Goal: Task Accomplishment & Management: Complete application form

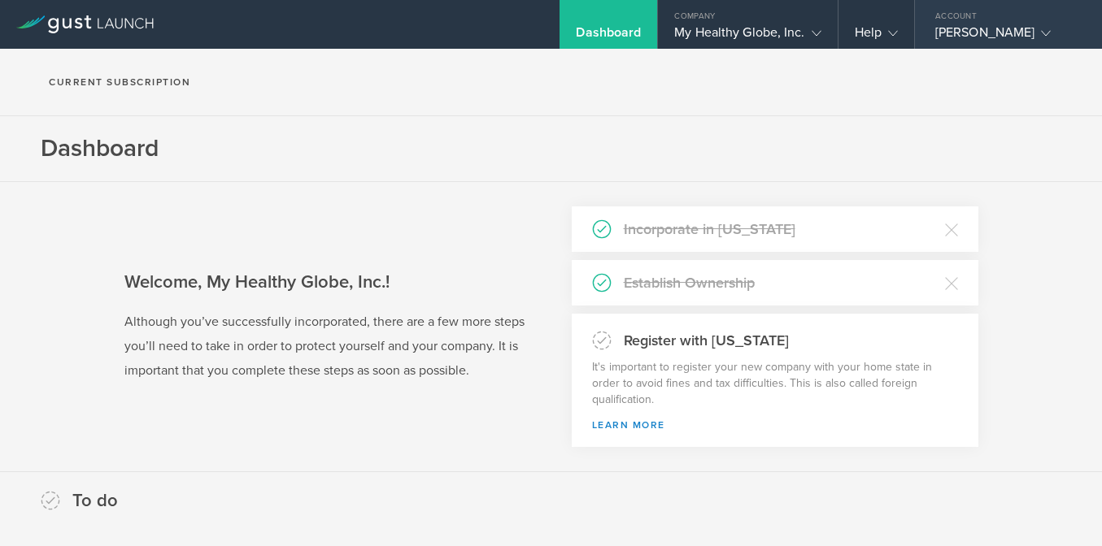
click at [1000, 28] on div "[PERSON_NAME]" at bounding box center [1004, 36] width 138 height 24
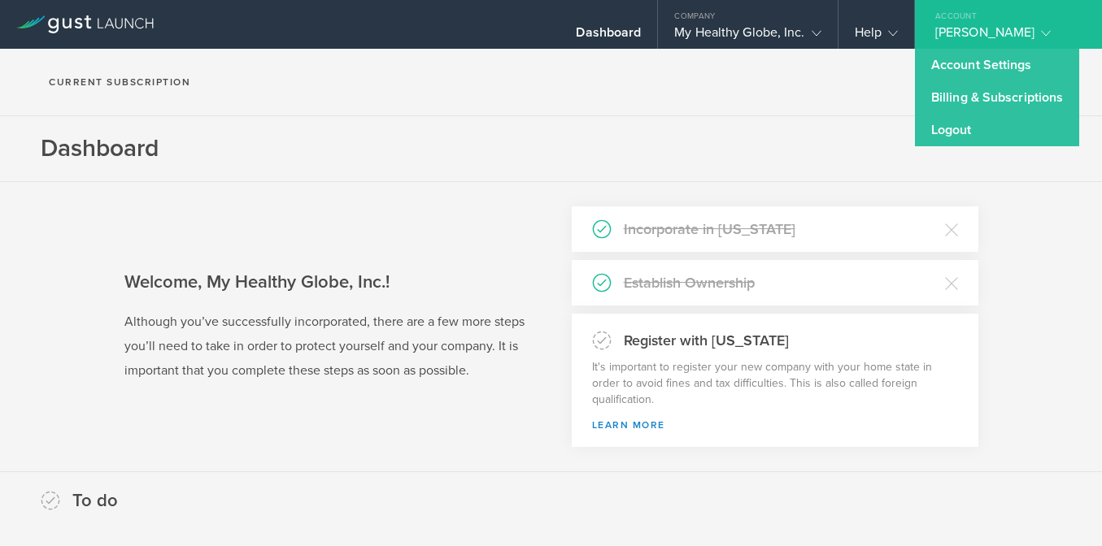
drag, startPoint x: 775, startPoint y: 76, endPoint x: 776, endPoint y: 66, distance: 9.9
click at [775, 76] on section "Current Subscription" at bounding box center [551, 82] width 1102 height 67
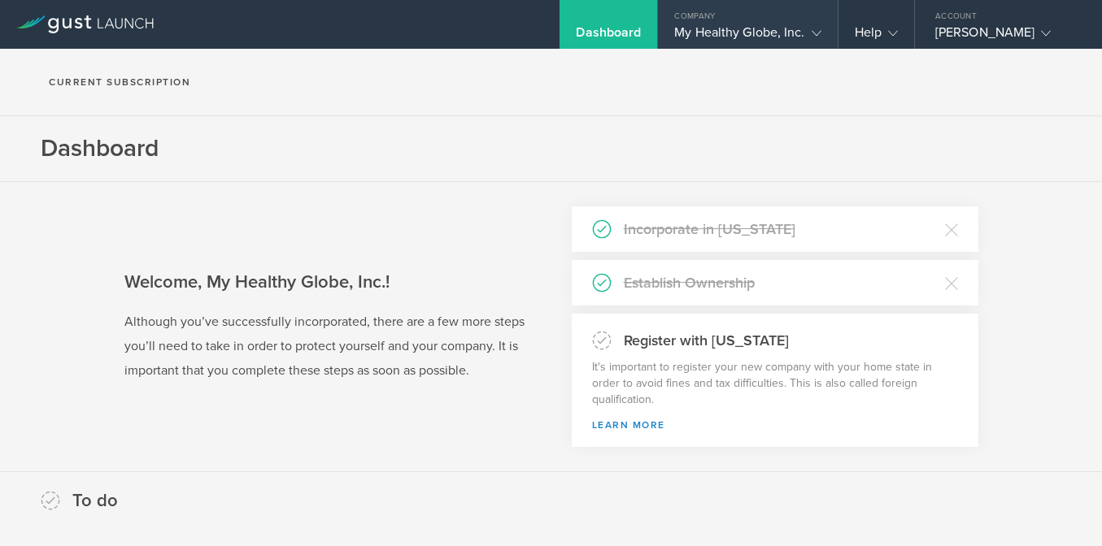
click at [801, 33] on div "My Healthy Globe, Inc." at bounding box center [747, 36] width 146 height 24
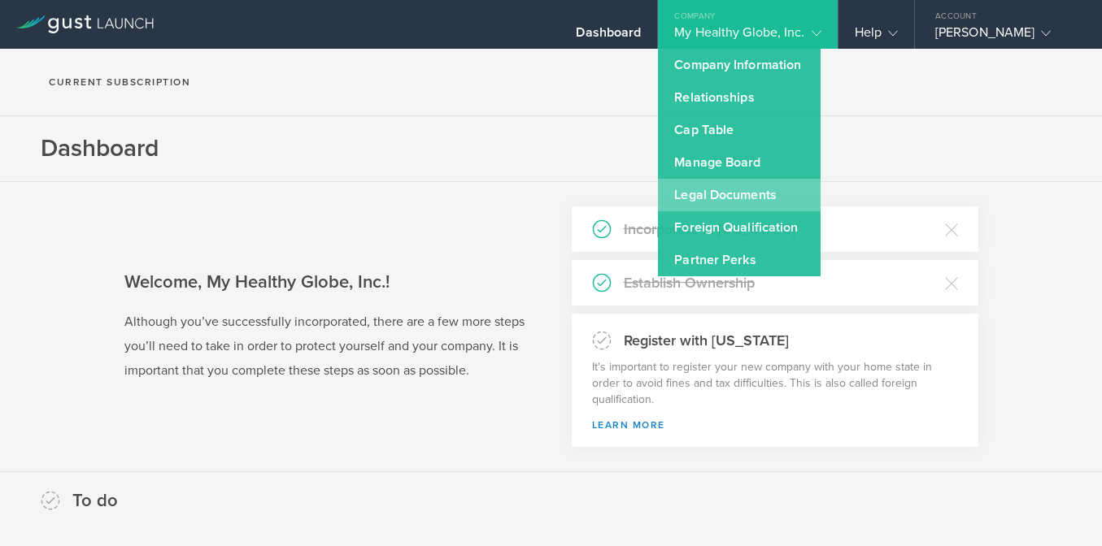
click at [782, 198] on link "Legal Documents" at bounding box center [739, 195] width 163 height 33
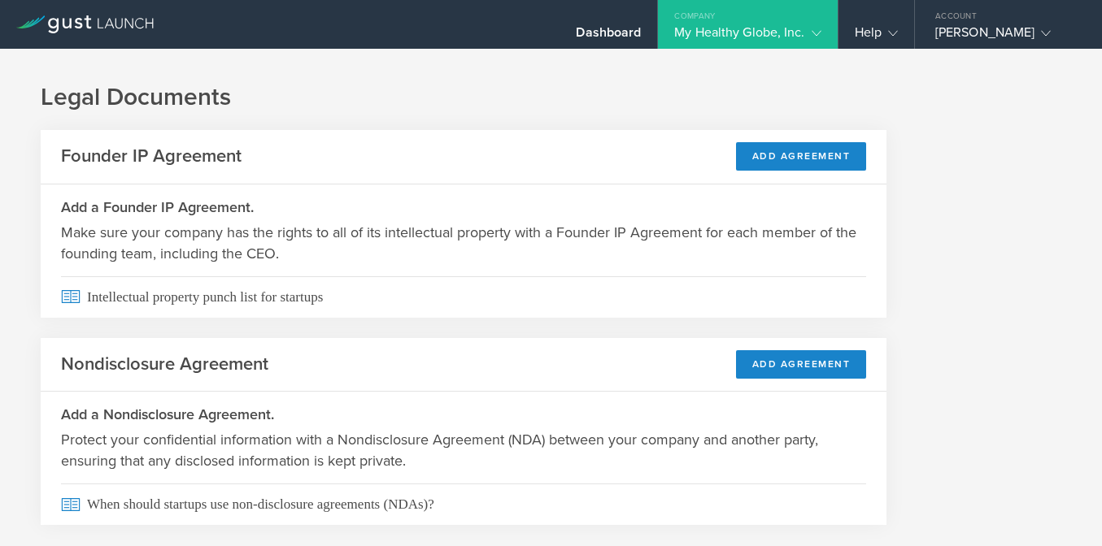
scroll to position [40, 0]
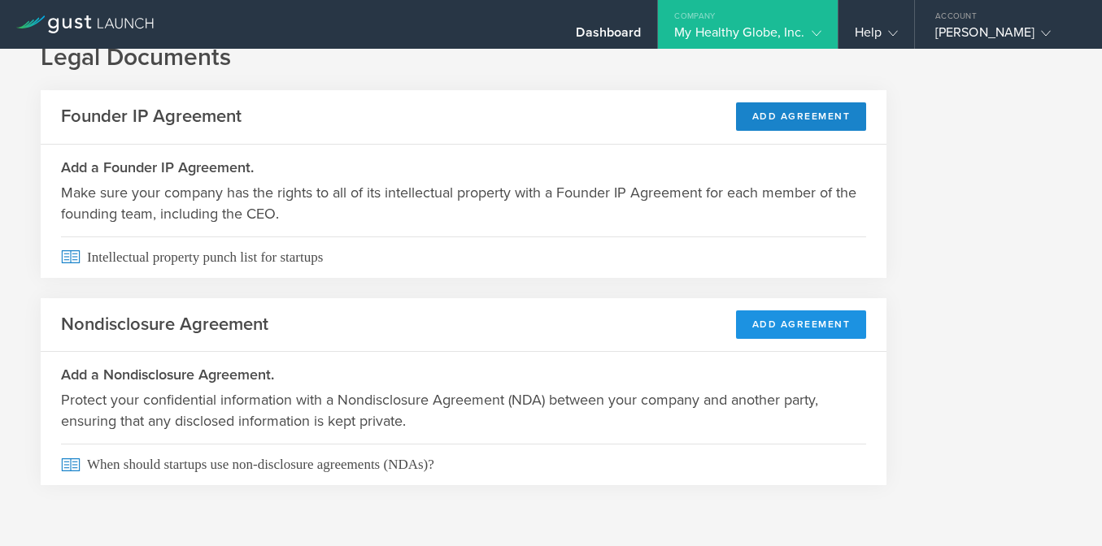
click at [800, 325] on button "Add Agreement" at bounding box center [801, 325] width 131 height 28
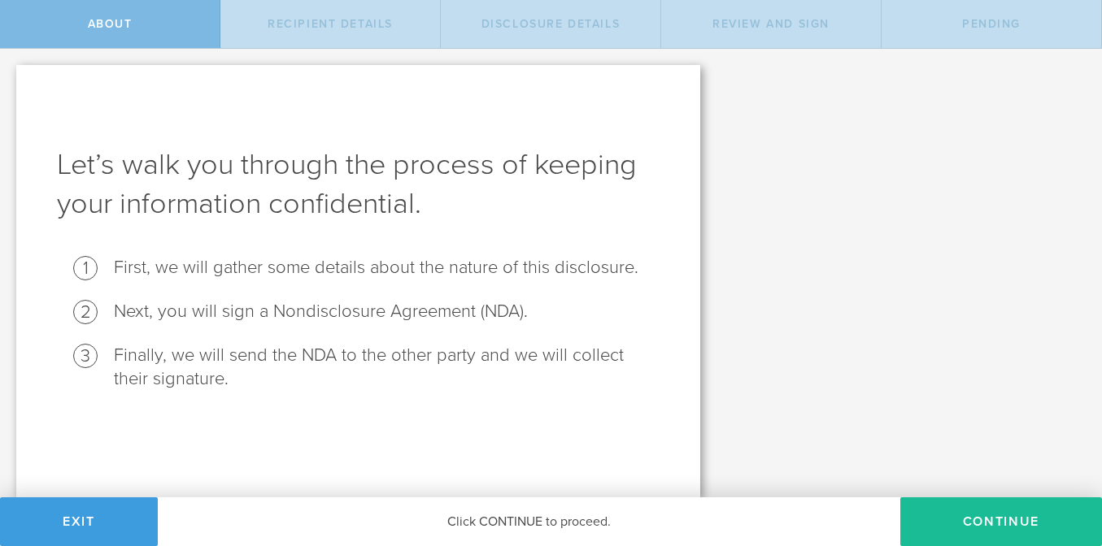
click at [528, 524] on div "Click CONTINUE to proceed." at bounding box center [529, 522] width 742 height 49
click at [1032, 518] on button "Continue" at bounding box center [1001, 522] width 202 height 49
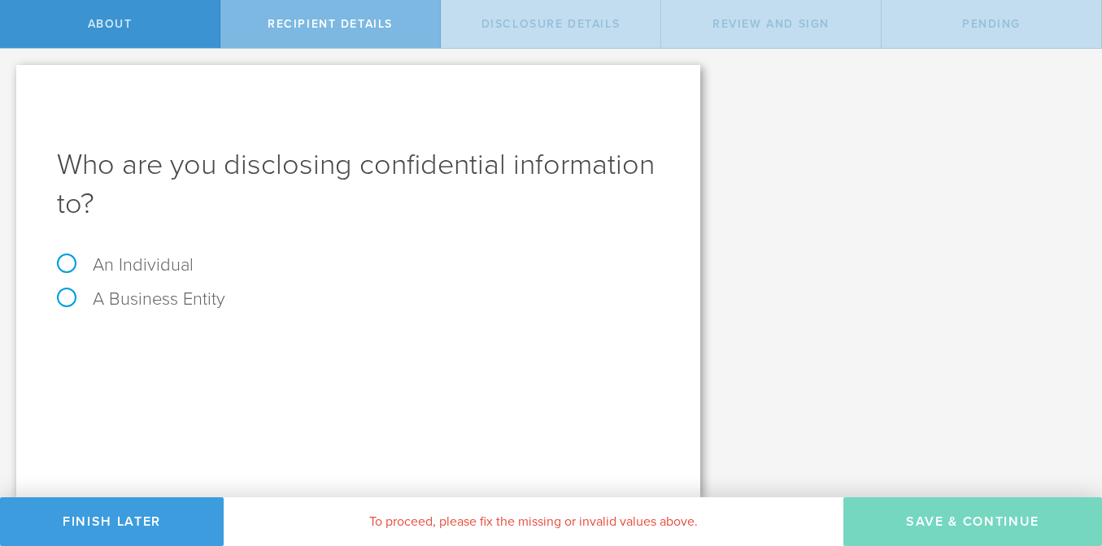
drag, startPoint x: 154, startPoint y: 267, endPoint x: 161, endPoint y: 272, distance: 8.8
click at [154, 268] on label "An Individual" at bounding box center [125, 264] width 137 height 21
click at [11, 75] on input "An Individual" at bounding box center [5, 62] width 11 height 26
radio input "true"
click at [286, 396] on input "email" at bounding box center [415, 401] width 472 height 24
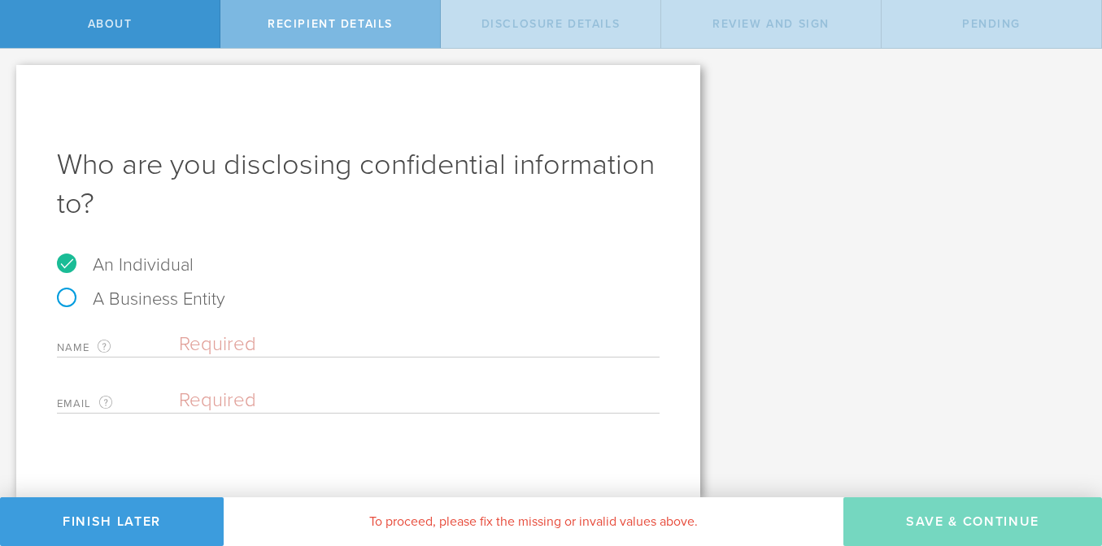
paste input "erhf@earthlink.net"
type input "erhf@earthlink.net"
click at [267, 343] on input "text" at bounding box center [419, 345] width 480 height 24
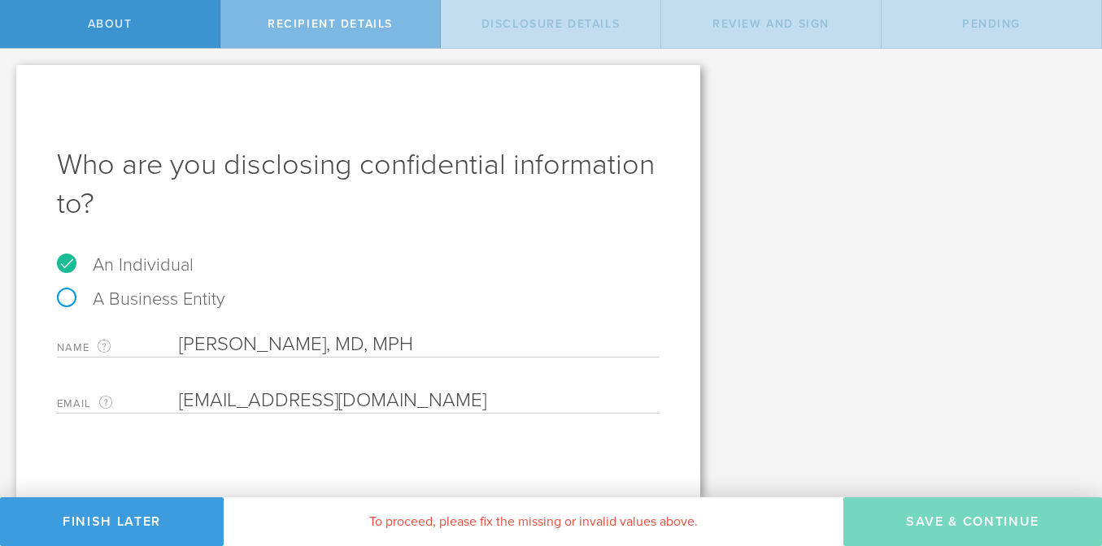
type input "Evangeline Franklin, MD, MPH"
click at [356, 401] on input "email" at bounding box center [415, 401] width 472 height 24
paste input "erhf@earthlink.net"
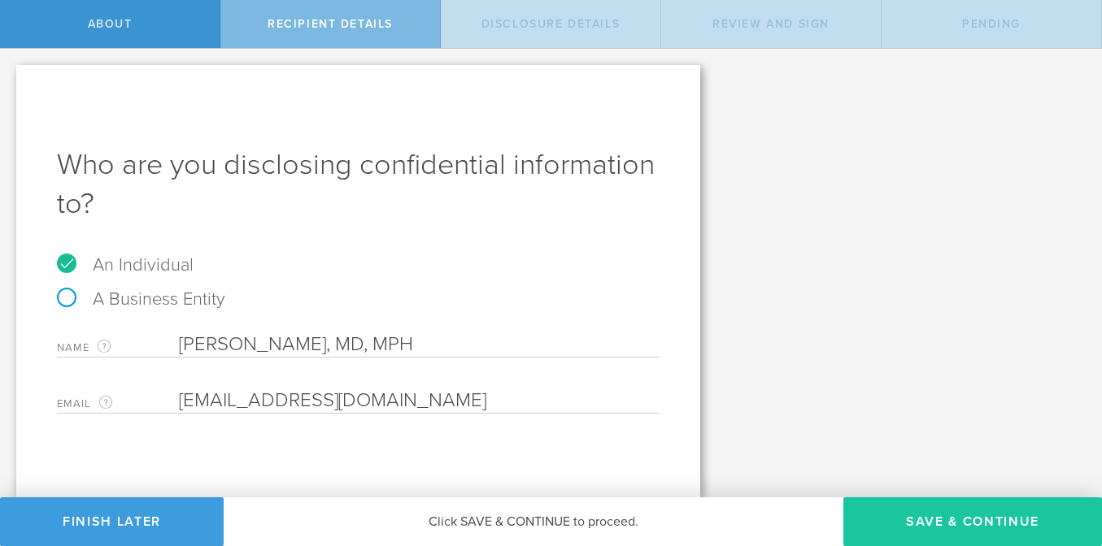
type input "erhf@earthlink.net"
click at [980, 525] on button "Save & Continue" at bounding box center [972, 522] width 259 height 49
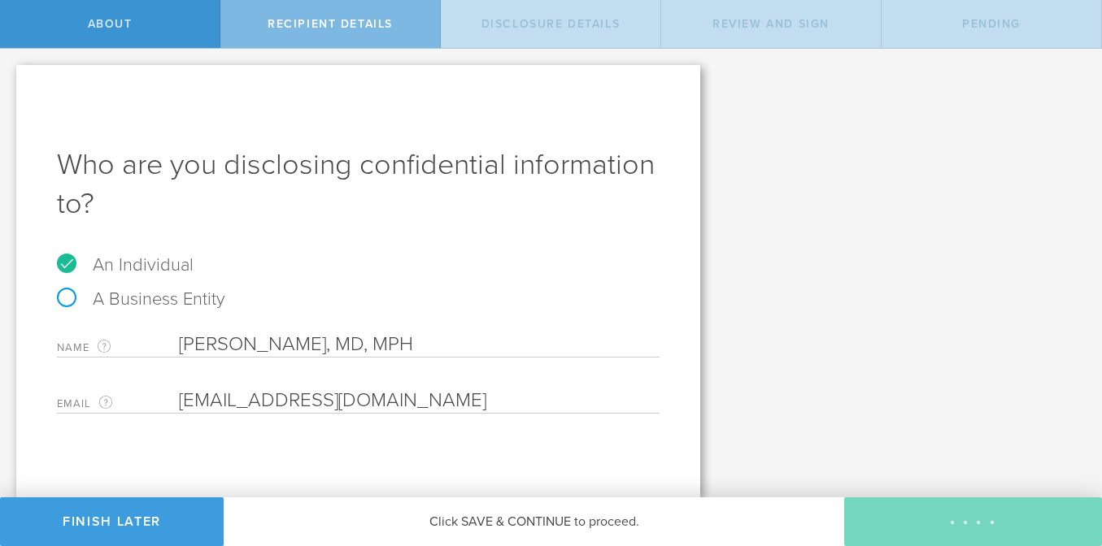
select select "string:5 years"
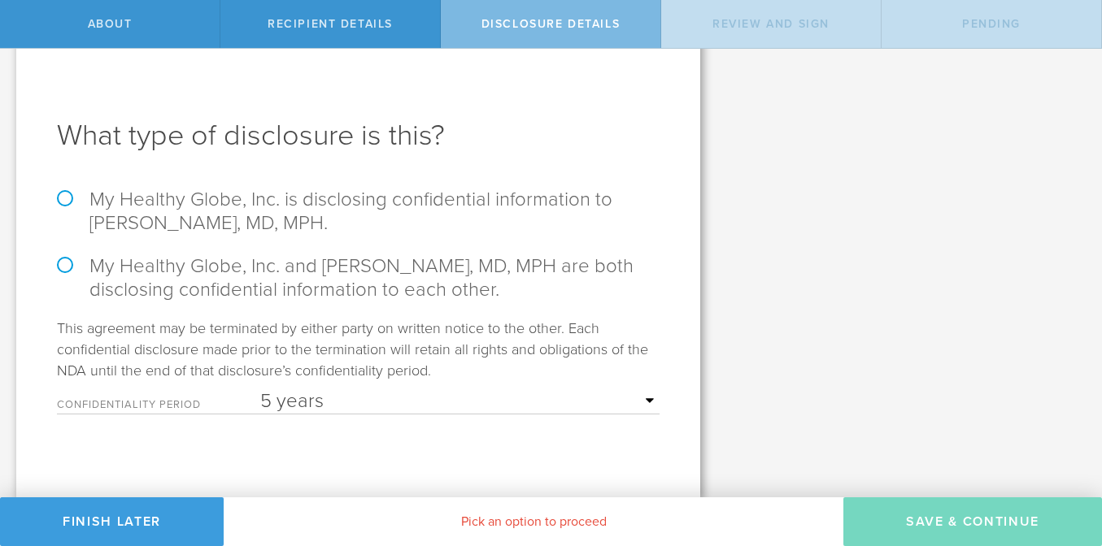
scroll to position [30, 0]
click at [330, 186] on div "What type of disclosure is this? My Healthy Globe, Inc. is disclosing confident…" at bounding box center [358, 266] width 684 height 463
click at [330, 205] on label "My Healthy Globe, Inc. is disclosing confidential information to Evangeline Fra…" at bounding box center [358, 210] width 602 height 47
click at [65, 195] on label "My Healthy Globe, Inc. is disclosing confidential information to Evangeline Fra…" at bounding box center [358, 210] width 602 height 47
click at [11, 53] on input "My Healthy Globe, Inc. is disclosing confidential information to Evangeline Fra…" at bounding box center [5, 36] width 11 height 34
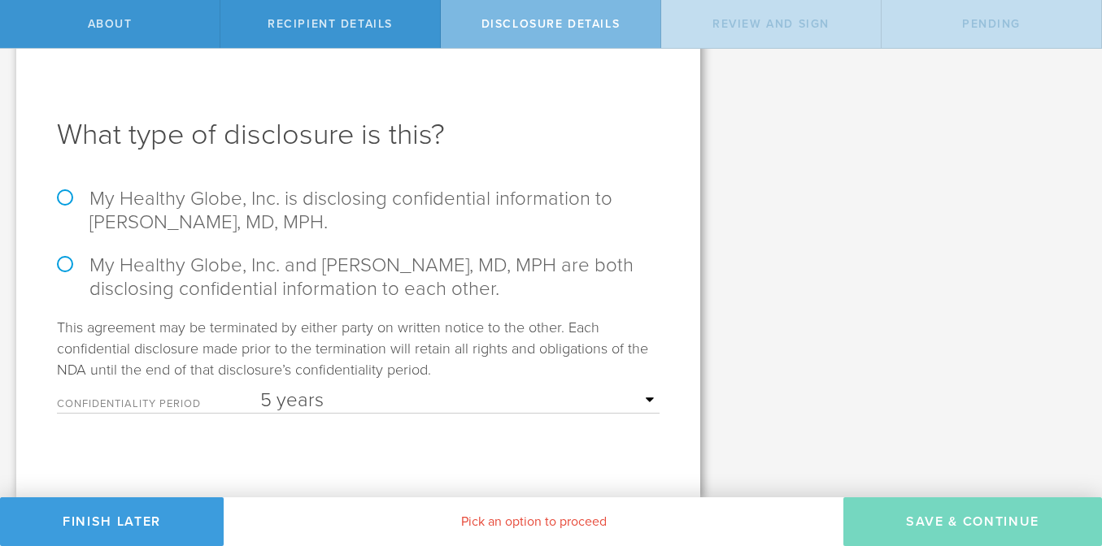
radio input "true"
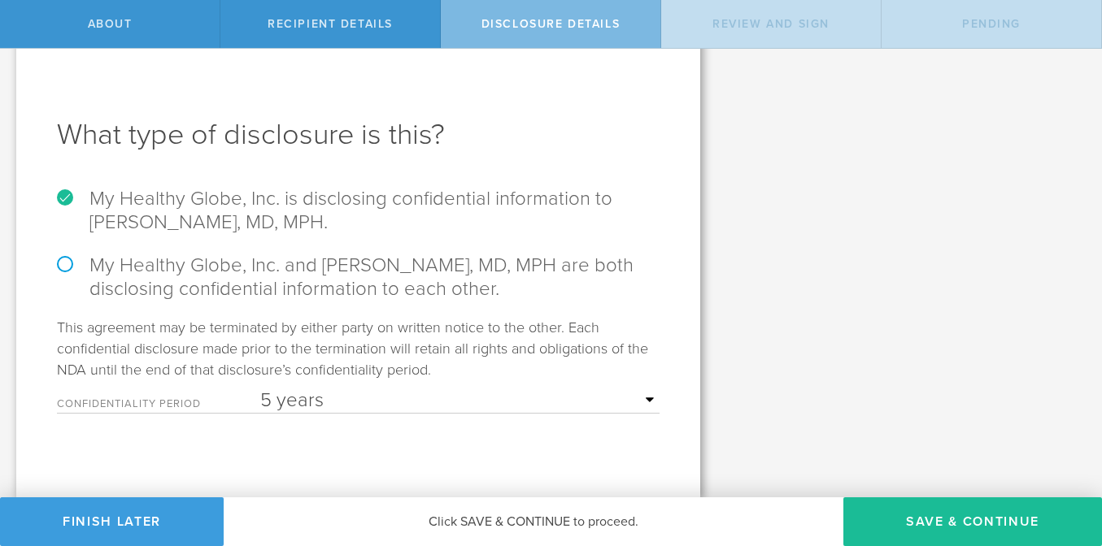
click at [651, 395] on select "1 year 2 years 3 years 4 years 5 years" at bounding box center [459, 401] width 399 height 24
select select "string:3 years"
click at [260, 389] on select "1 year 2 years 3 years 4 years 5 years" at bounding box center [459, 401] width 399 height 24
click at [1003, 528] on button "Save & Continue" at bounding box center [972, 522] width 259 height 49
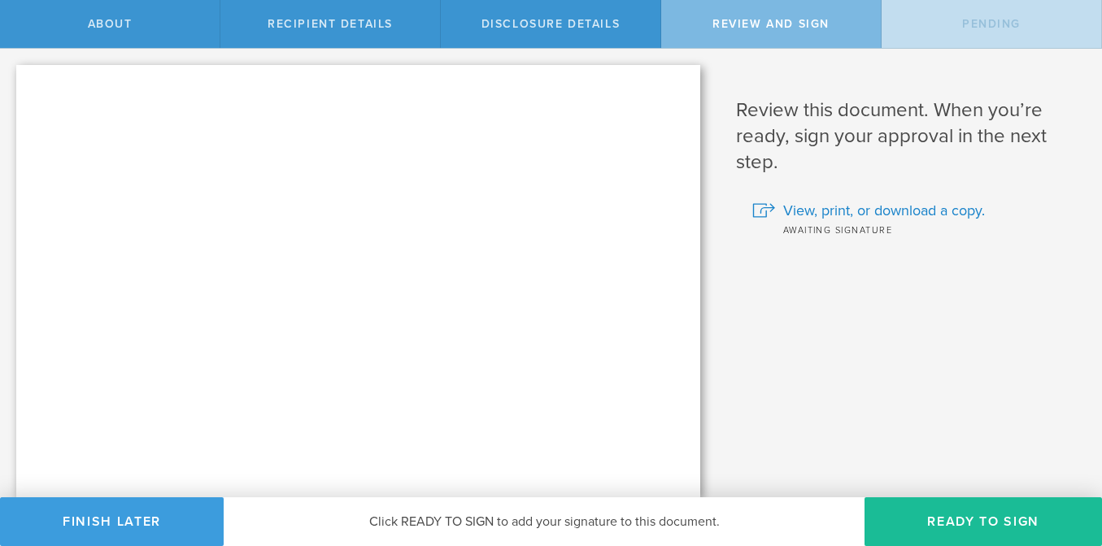
scroll to position [0, 0]
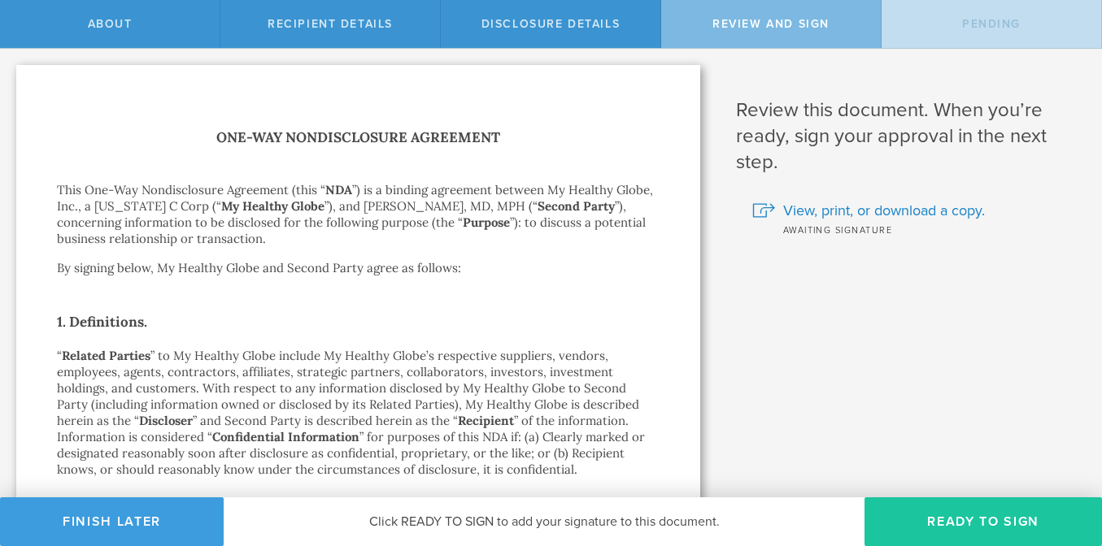
click at [986, 530] on button "Ready to Sign" at bounding box center [982, 522] width 237 height 49
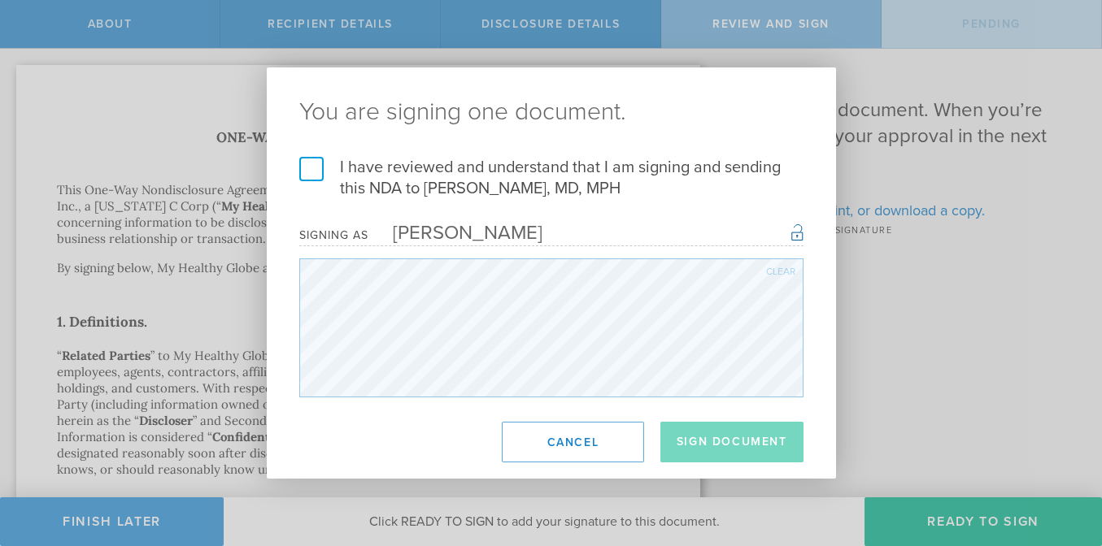
click at [315, 172] on label "I have reviewed and understand that I am signing and sending this NDA to Evange…" at bounding box center [551, 178] width 504 height 42
click at [0, 0] on input "I have reviewed and understand that I am signing and sending this NDA to Evange…" at bounding box center [0, 0] width 0 height 0
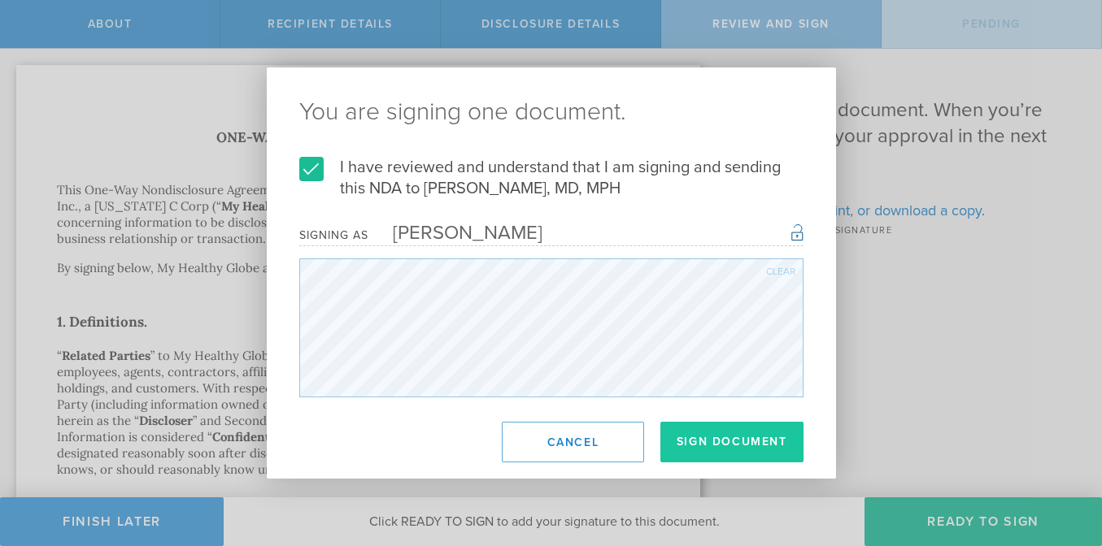
click at [734, 443] on button "Sign Document" at bounding box center [731, 442] width 143 height 41
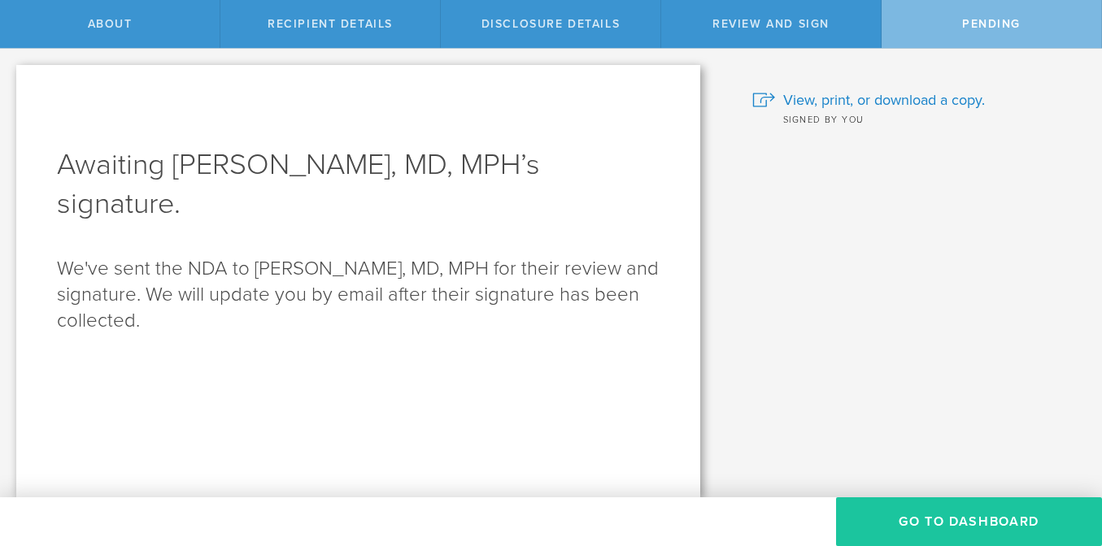
click at [926, 519] on button "Go to dashboard" at bounding box center [969, 522] width 266 height 49
